Goal: Transaction & Acquisition: Subscribe to service/newsletter

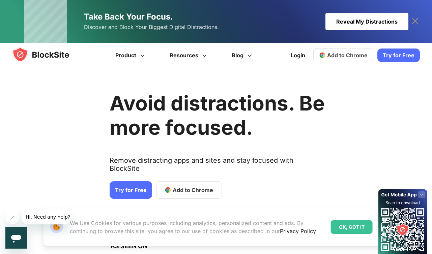
click at [403, 54] on link "Try for Free" at bounding box center [398, 55] width 43 height 13
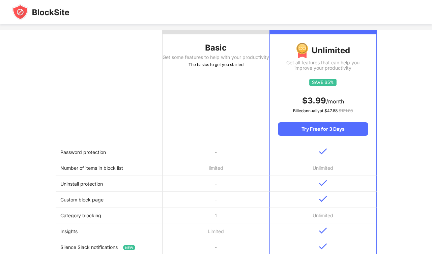
scroll to position [69, 0]
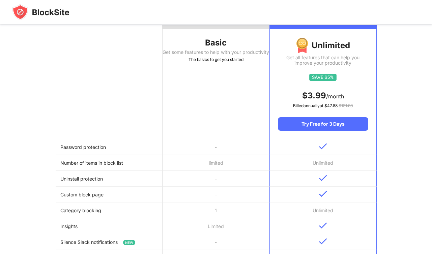
click at [212, 116] on th "Basic Get some features to help with your productivity The basics to get you st…" at bounding box center [216, 82] width 107 height 114
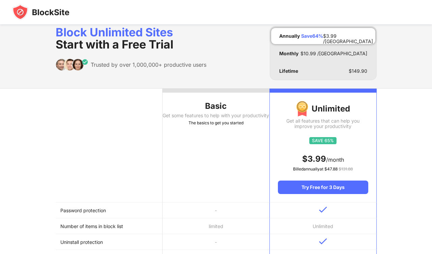
scroll to position [0, 0]
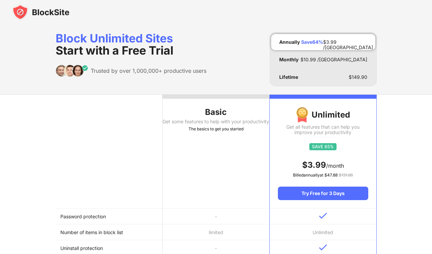
click at [231, 97] on div at bounding box center [216, 97] width 107 height 4
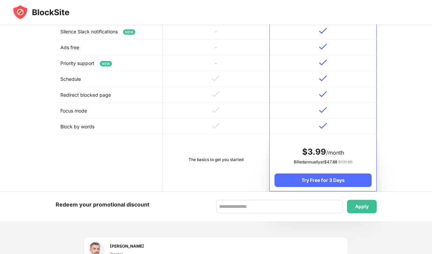
scroll to position [283, 0]
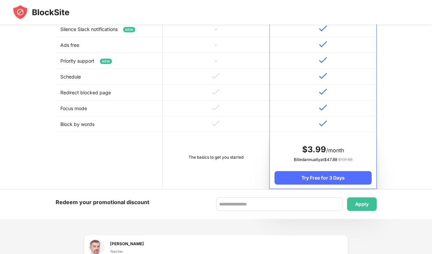
click at [208, 171] on td "The basics to get you started" at bounding box center [216, 160] width 107 height 57
click at [210, 161] on div "The basics to get you started" at bounding box center [215, 157] width 97 height 7
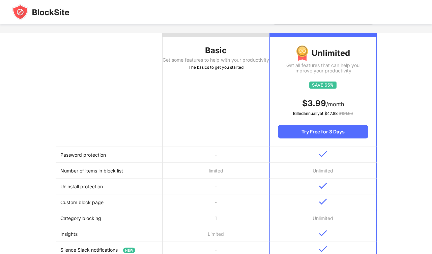
scroll to position [64, 0]
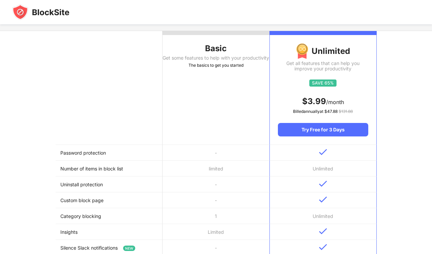
click at [208, 66] on th "Basic Get some features to help with your productivity The basics to get you st…" at bounding box center [216, 88] width 107 height 114
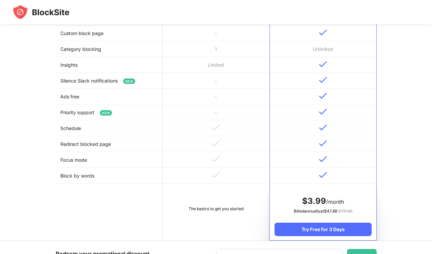
scroll to position [0, 0]
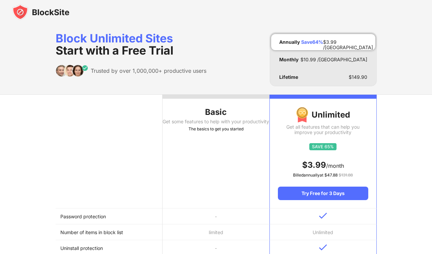
click at [218, 114] on div "Basic" at bounding box center [216, 112] width 107 height 11
click at [220, 101] on th "Basic Get some features to help with your productivity The basics to get you st…" at bounding box center [216, 152] width 107 height 114
click at [220, 100] on th "Basic Get some features to help with your productivity The basics to get you st…" at bounding box center [216, 152] width 107 height 114
click at [195, 110] on div "Basic" at bounding box center [216, 112] width 107 height 11
click at [181, 109] on div "Basic" at bounding box center [216, 112] width 107 height 11
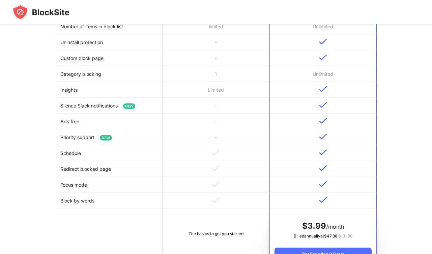
scroll to position [253, 0]
